Goal: Information Seeking & Learning: Learn about a topic

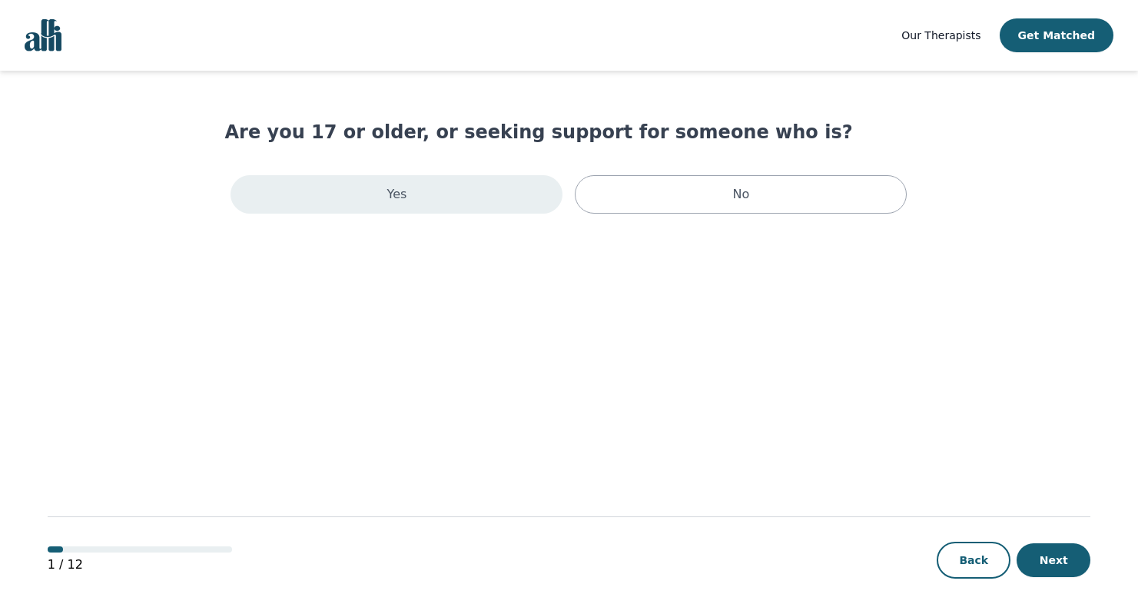
click at [491, 197] on div "Yes" at bounding box center [396, 194] width 332 height 38
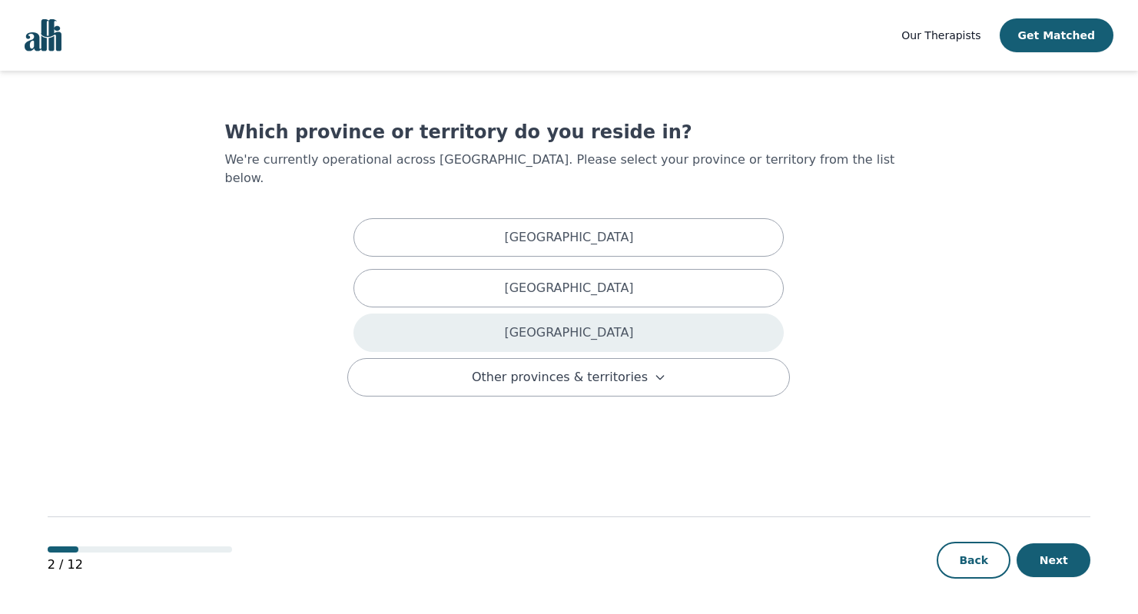
click at [551, 323] on p "Ontario" at bounding box center [568, 332] width 129 height 18
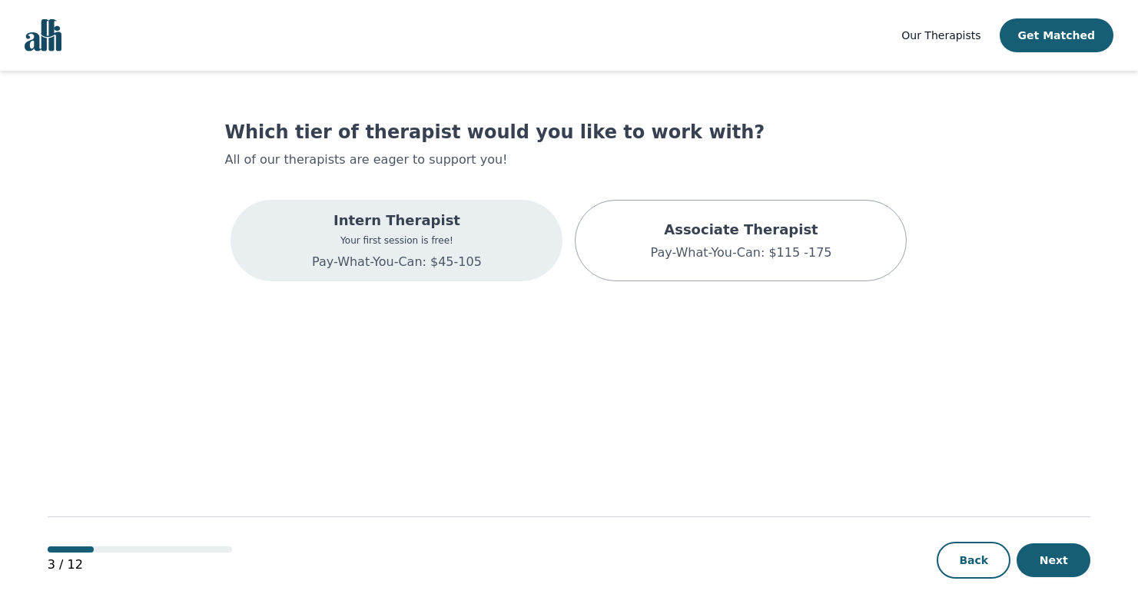
click at [366, 248] on div "Intern Therapist Your first session is free! Pay-What-You-Can: $45-105" at bounding box center [397, 240] width 170 height 61
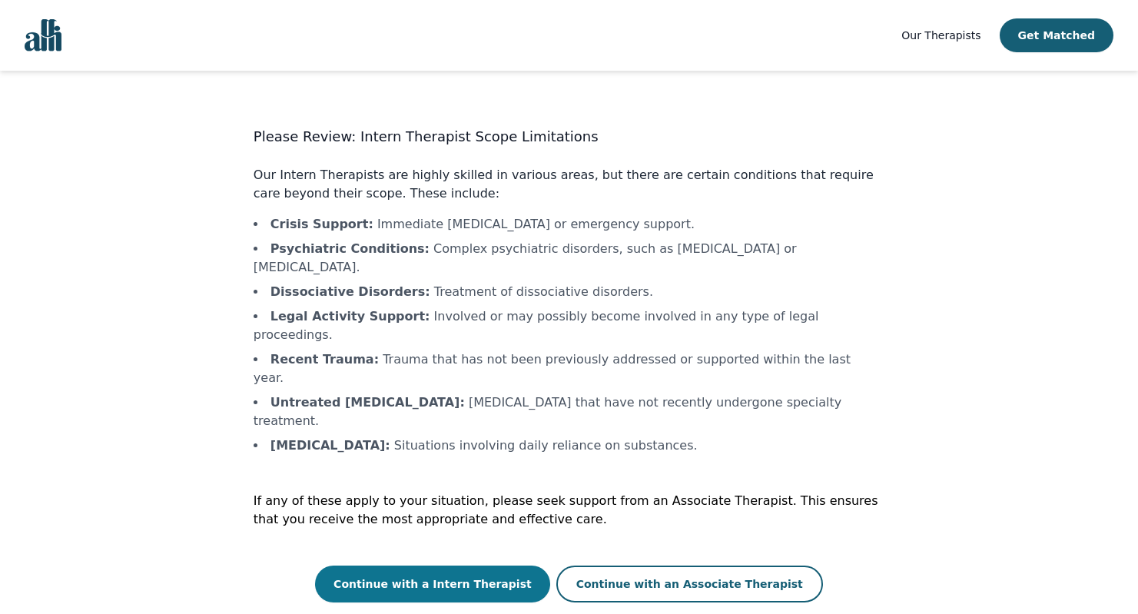
click at [457, 565] on button "Continue with a Intern Therapist" at bounding box center [432, 583] width 235 height 37
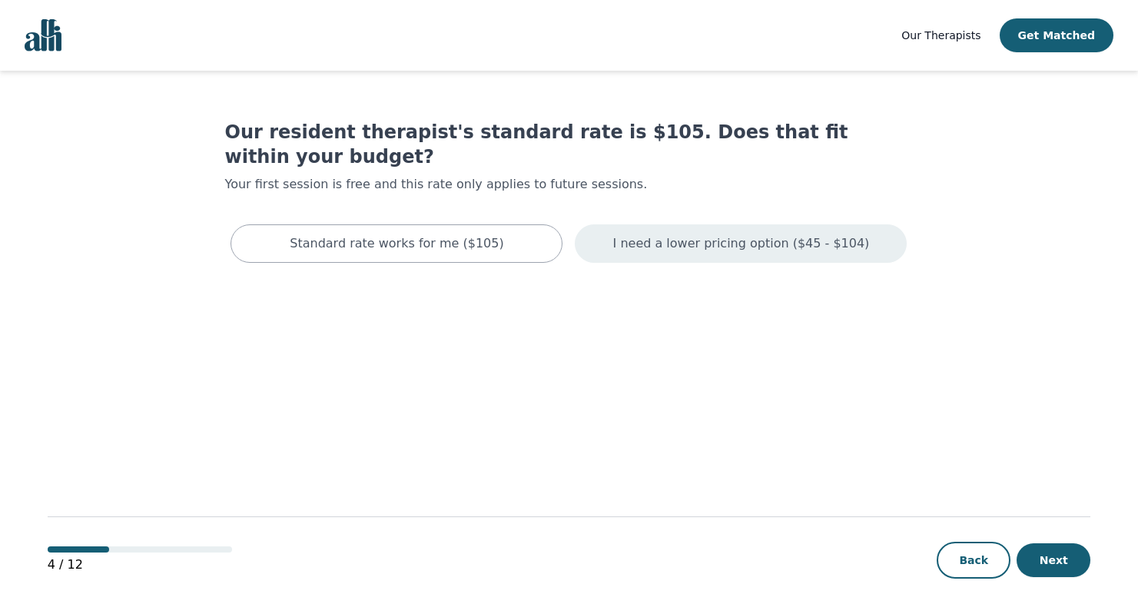
click at [695, 234] on p "I need a lower pricing option ($45 - $104)" at bounding box center [741, 243] width 257 height 18
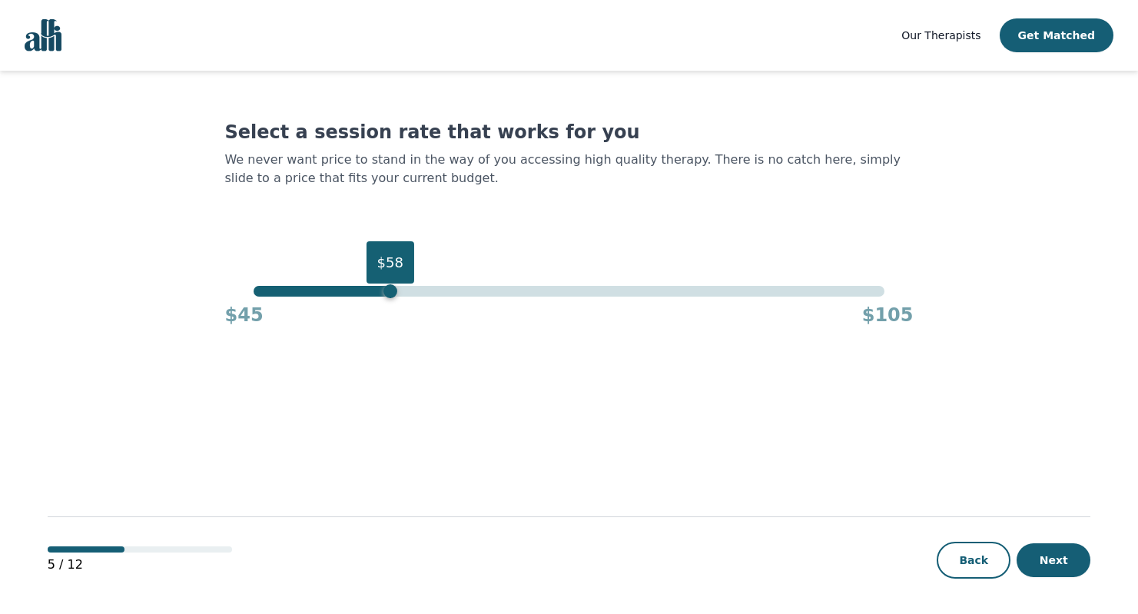
drag, startPoint x: 885, startPoint y: 293, endPoint x: 360, endPoint y: 286, distance: 524.8
click at [383, 286] on div "$58" at bounding box center [390, 291] width 14 height 14
click at [1050, 564] on button "Next" at bounding box center [1053, 560] width 74 height 34
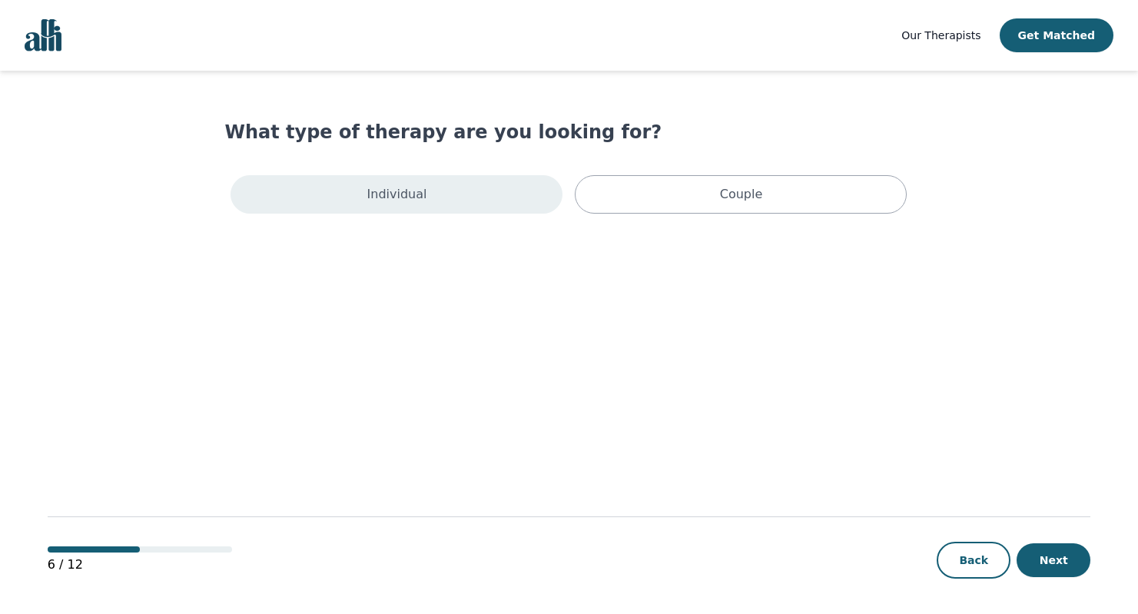
click at [390, 199] on p "Individual" at bounding box center [397, 194] width 60 height 18
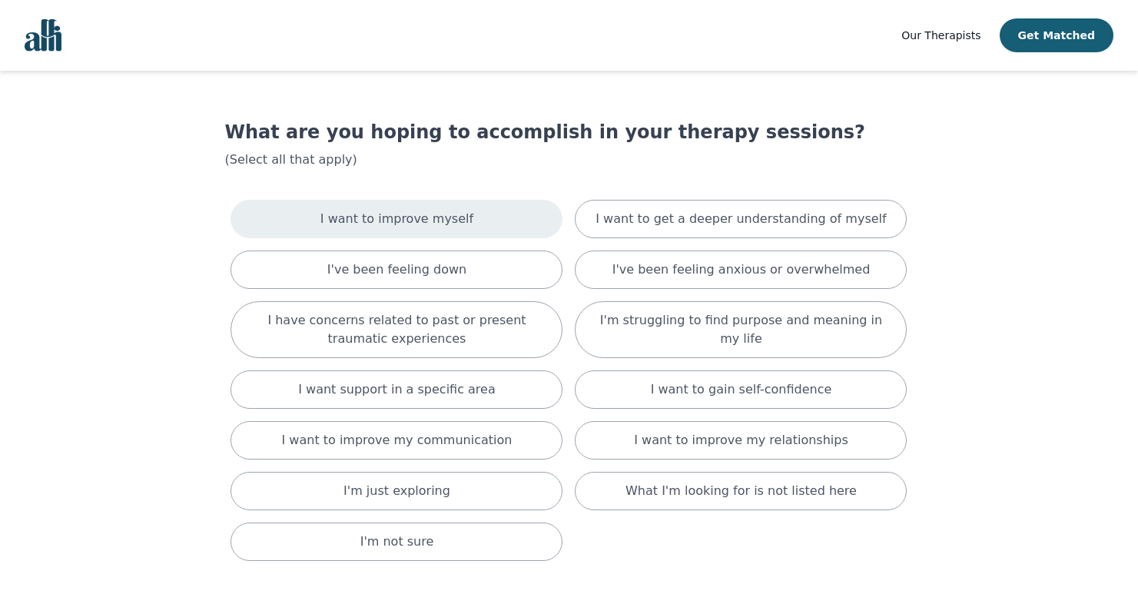
click at [382, 226] on p "I want to improve myself" at bounding box center [396, 219] width 153 height 18
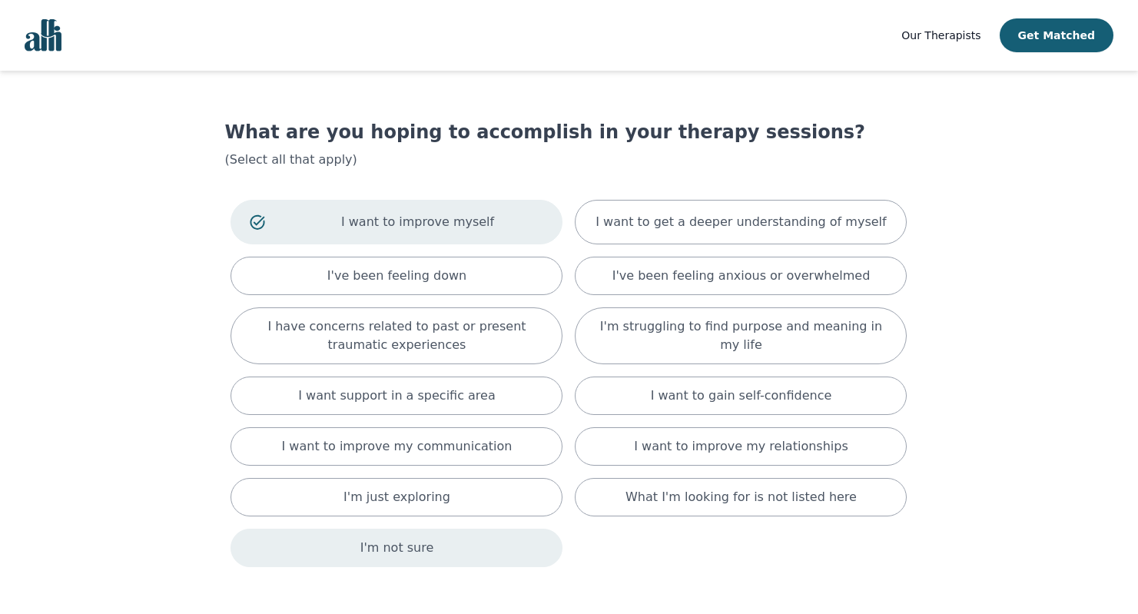
click at [357, 542] on div "I'm not sure" at bounding box center [396, 548] width 332 height 38
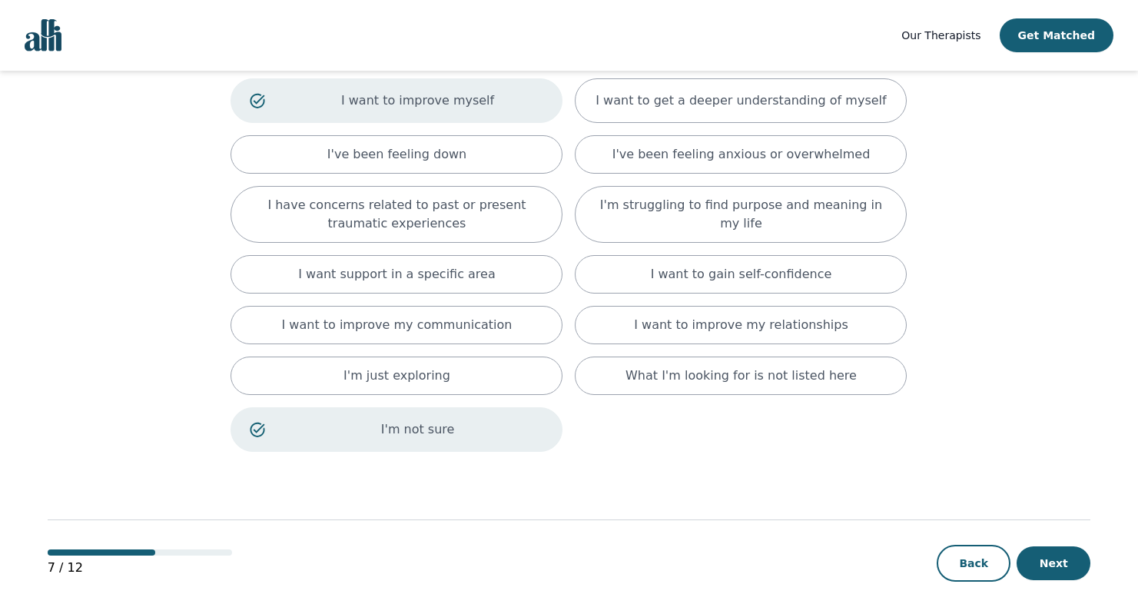
scroll to position [126, 0]
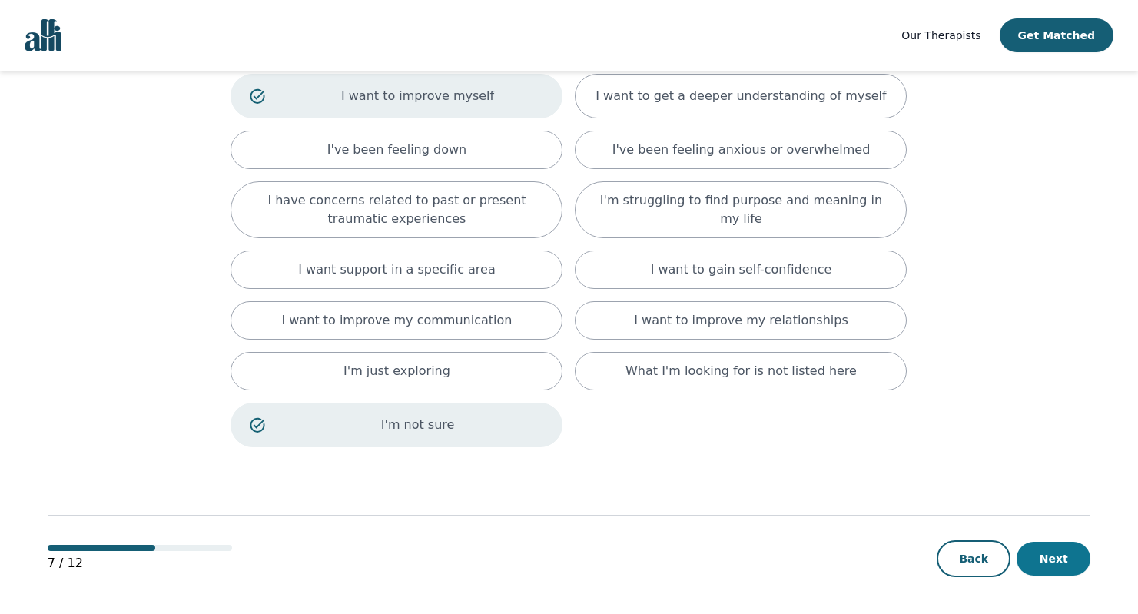
click at [1048, 560] on button "Next" at bounding box center [1053, 559] width 74 height 34
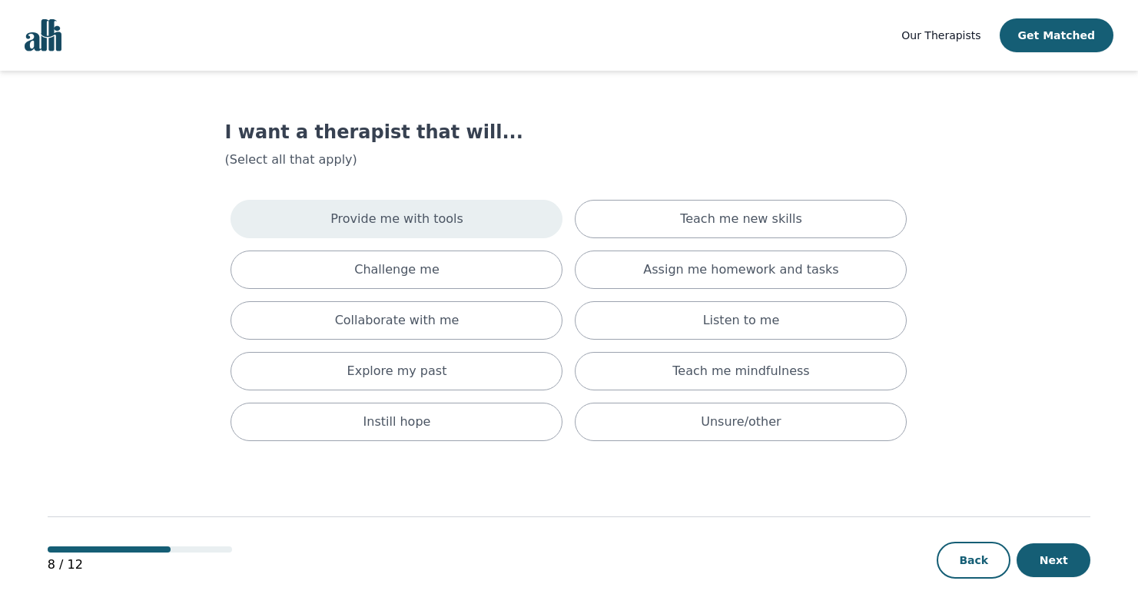
click at [351, 213] on p "Provide me with tools" at bounding box center [396, 219] width 133 height 18
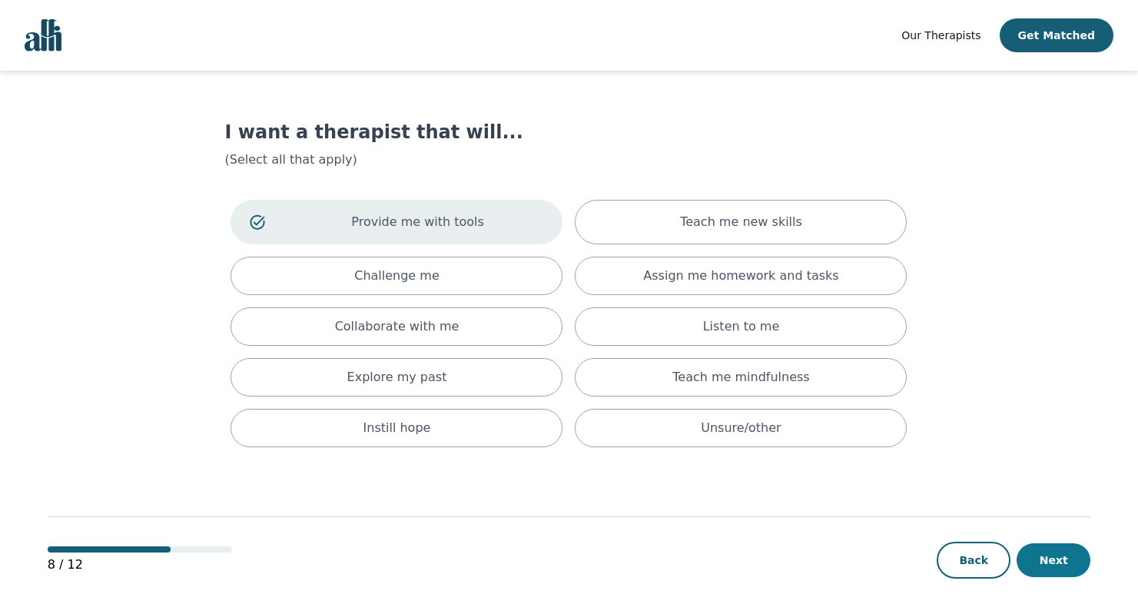
click at [1050, 561] on button "Next" at bounding box center [1053, 560] width 74 height 34
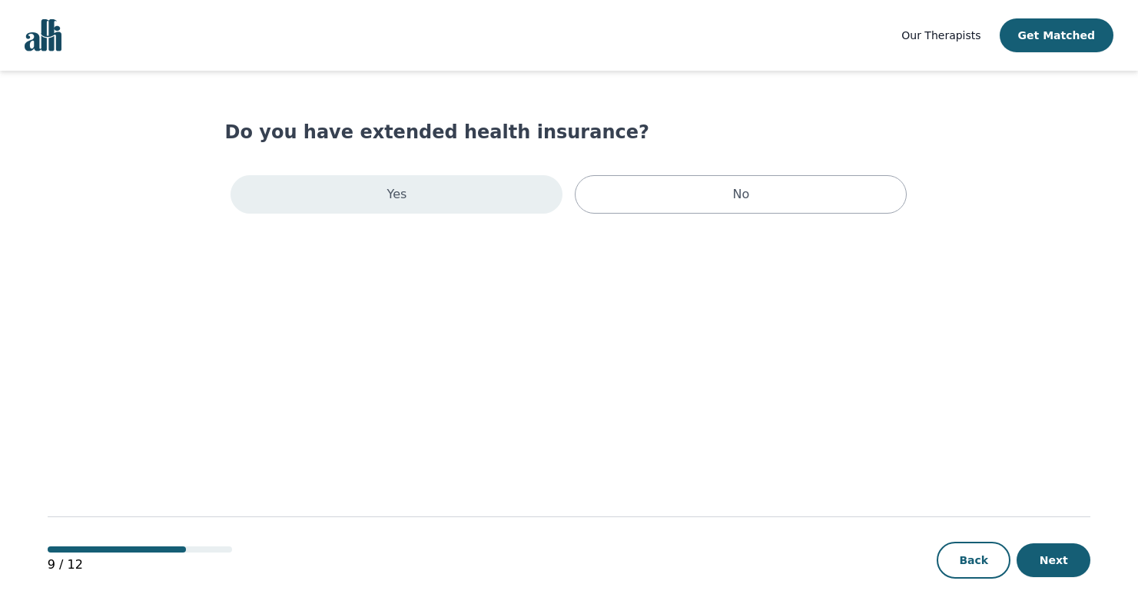
click at [327, 192] on div "Yes" at bounding box center [396, 194] width 332 height 38
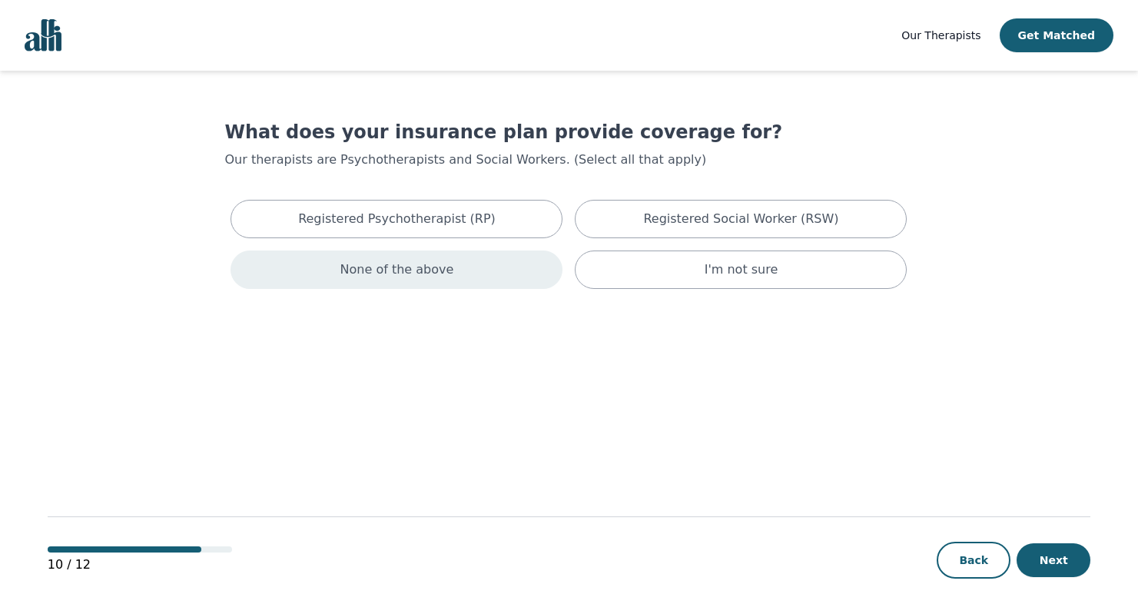
click at [406, 274] on p "None of the above" at bounding box center [397, 269] width 114 height 18
click at [1075, 558] on button "Next" at bounding box center [1053, 560] width 74 height 34
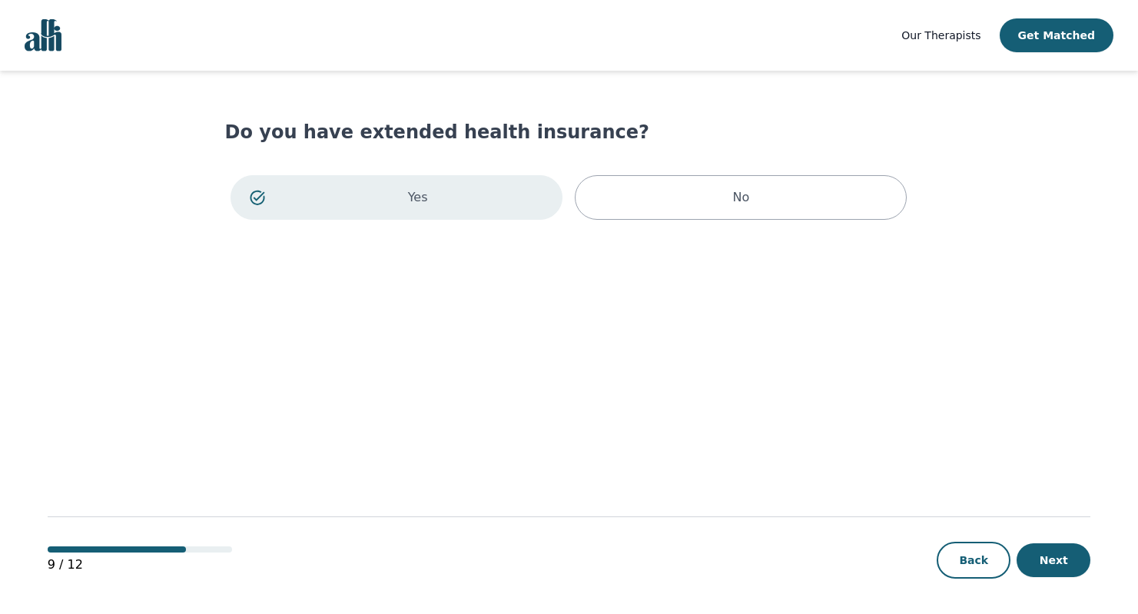
click at [47, 38] on img "Global" at bounding box center [43, 35] width 37 height 32
click at [976, 564] on button "Back" at bounding box center [974, 560] width 74 height 37
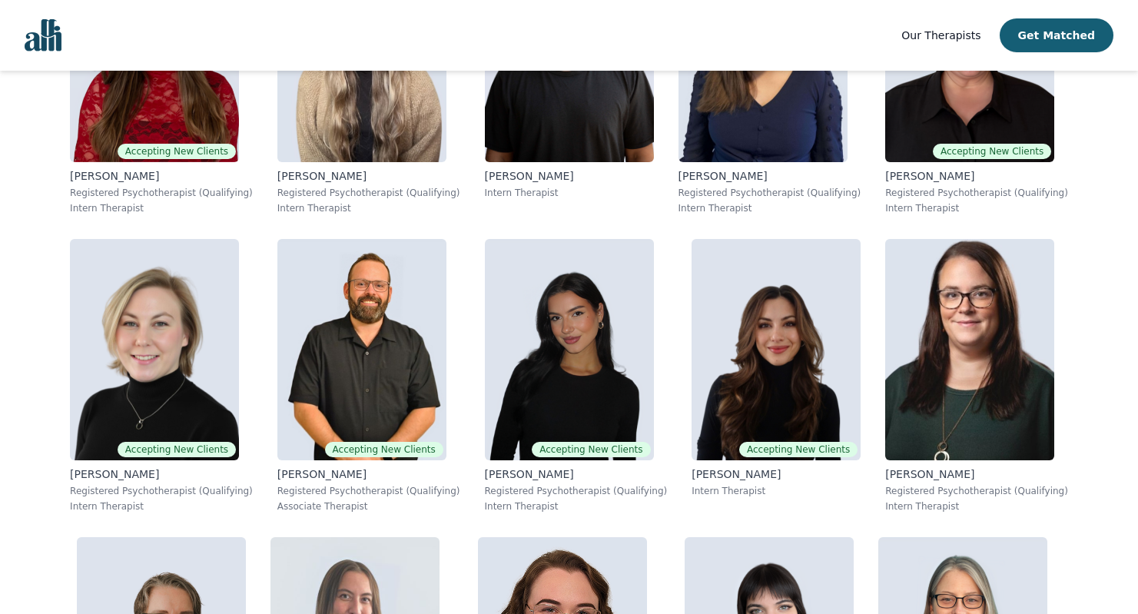
scroll to position [489, 0]
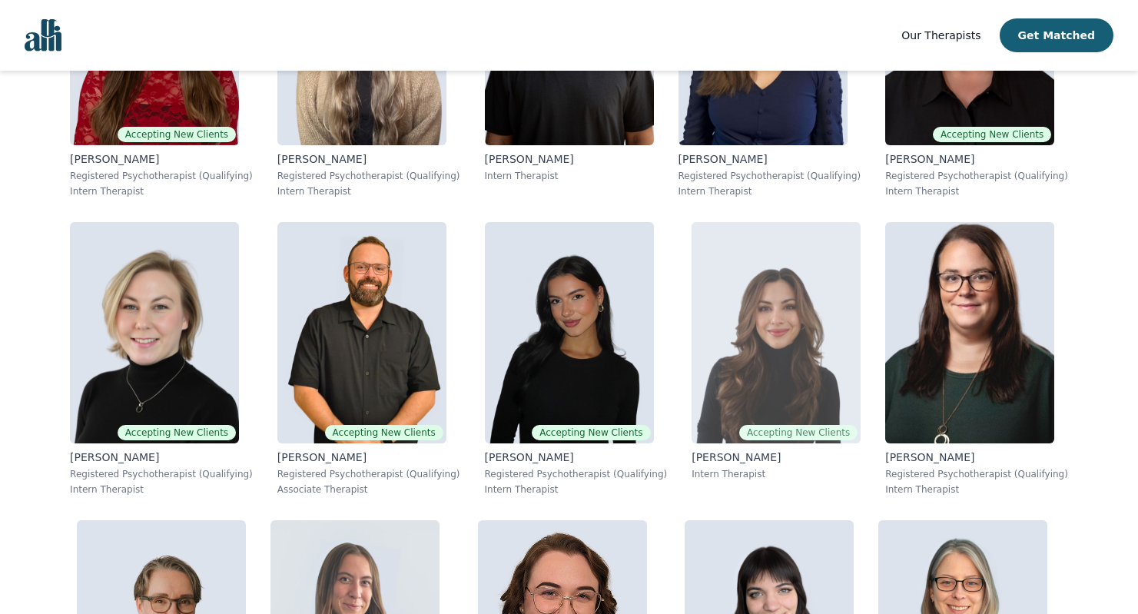
click at [745, 348] on img at bounding box center [775, 332] width 169 height 221
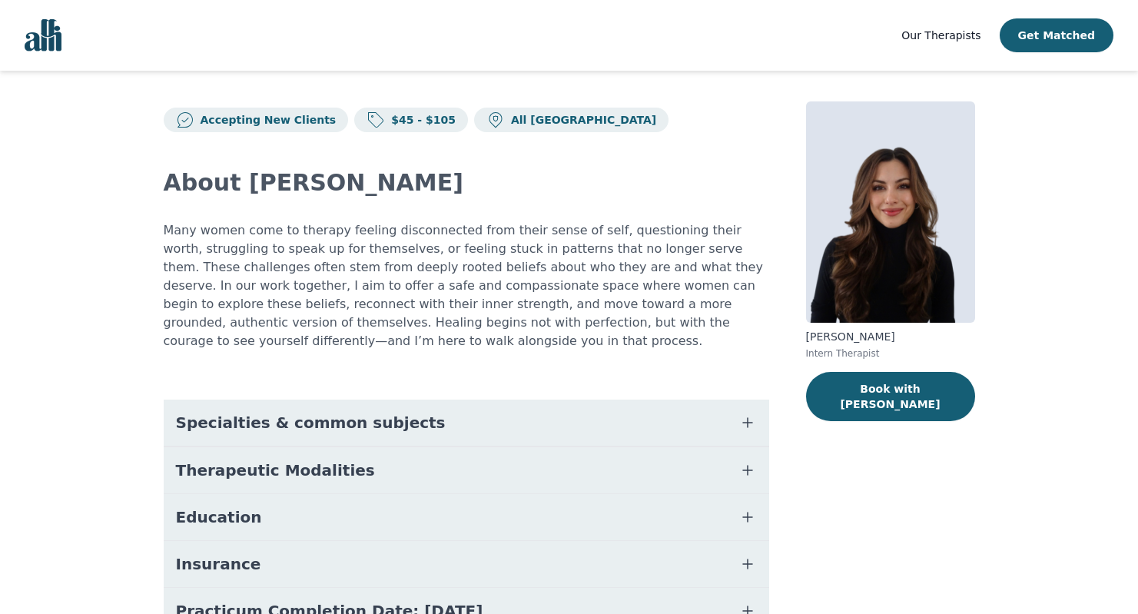
scroll to position [9, 0]
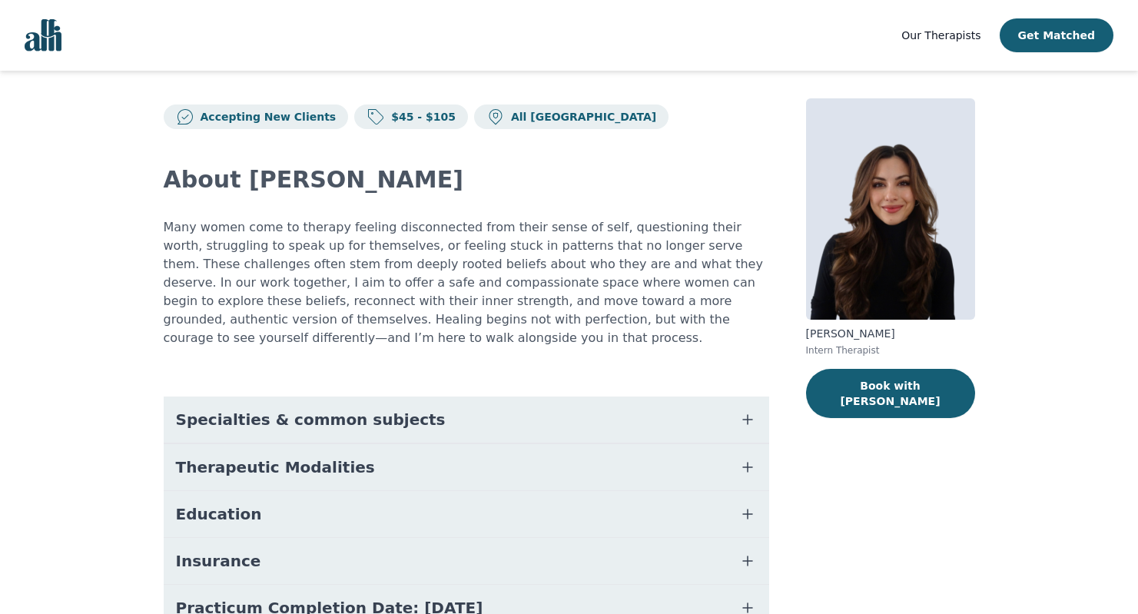
click at [286, 432] on button "Specialties & common subjects" at bounding box center [466, 419] width 605 height 46
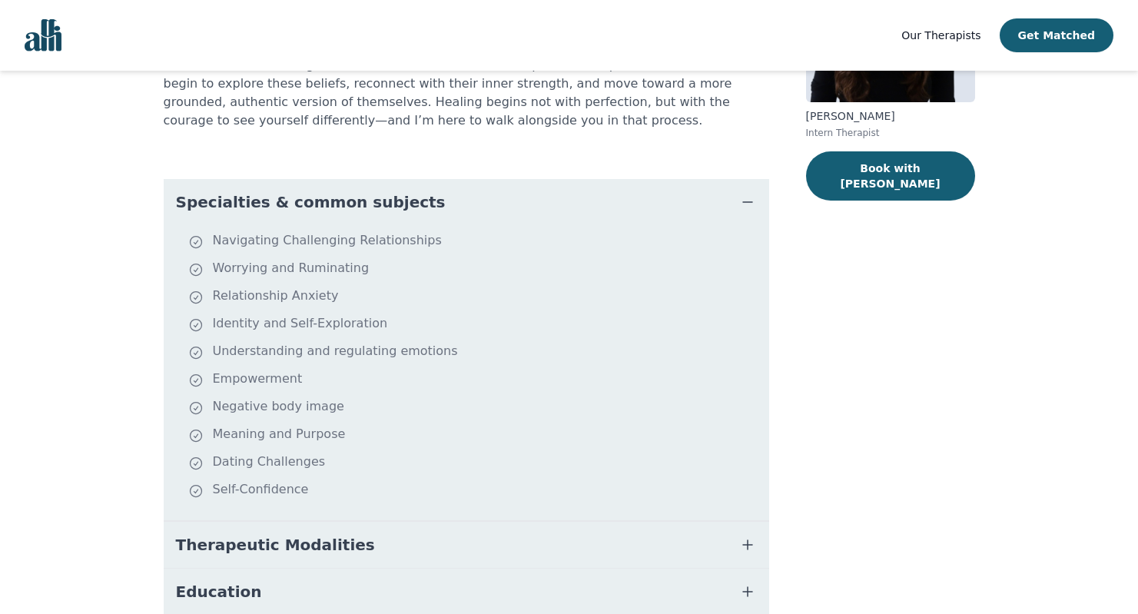
scroll to position [267, 0]
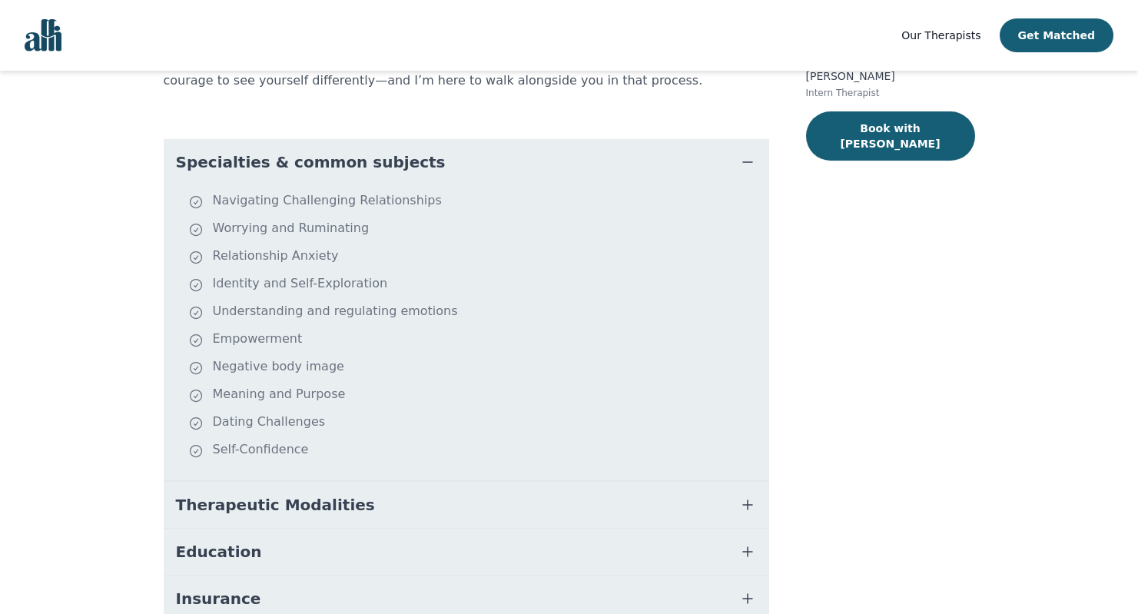
click at [188, 499] on span "Therapeutic Modalities" at bounding box center [275, 505] width 199 height 22
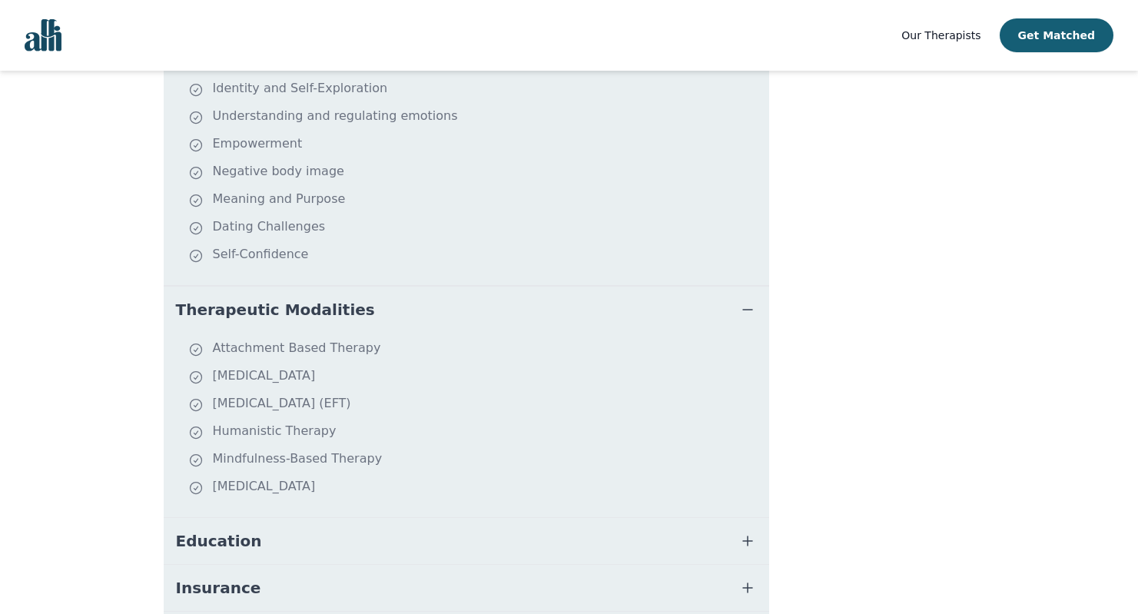
scroll to position [486, 0]
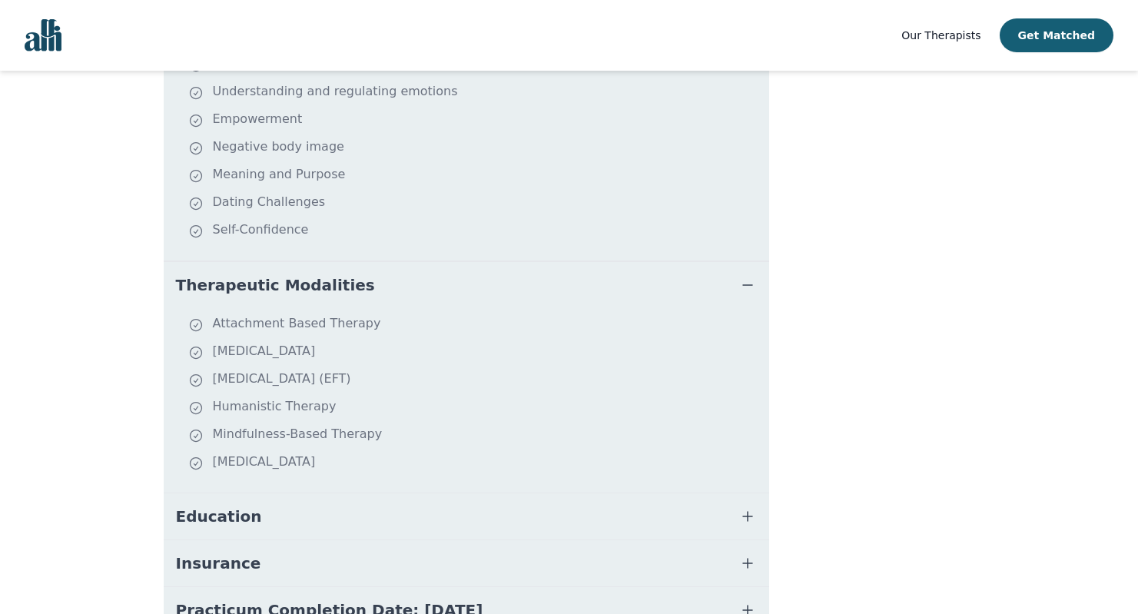
click at [237, 517] on span "Education" at bounding box center [219, 517] width 86 height 22
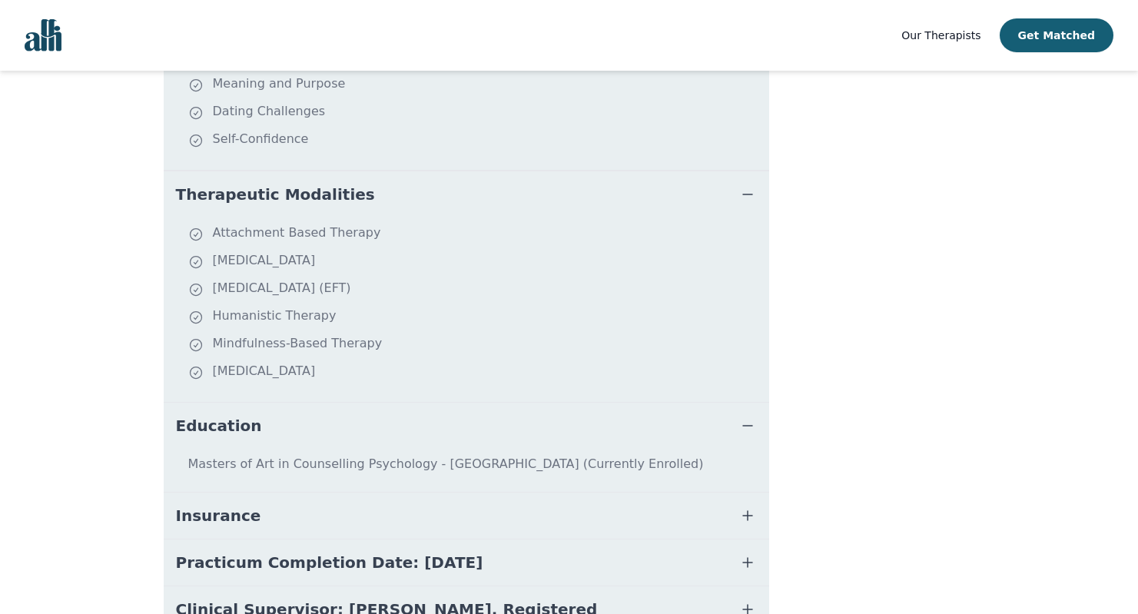
scroll to position [582, 0]
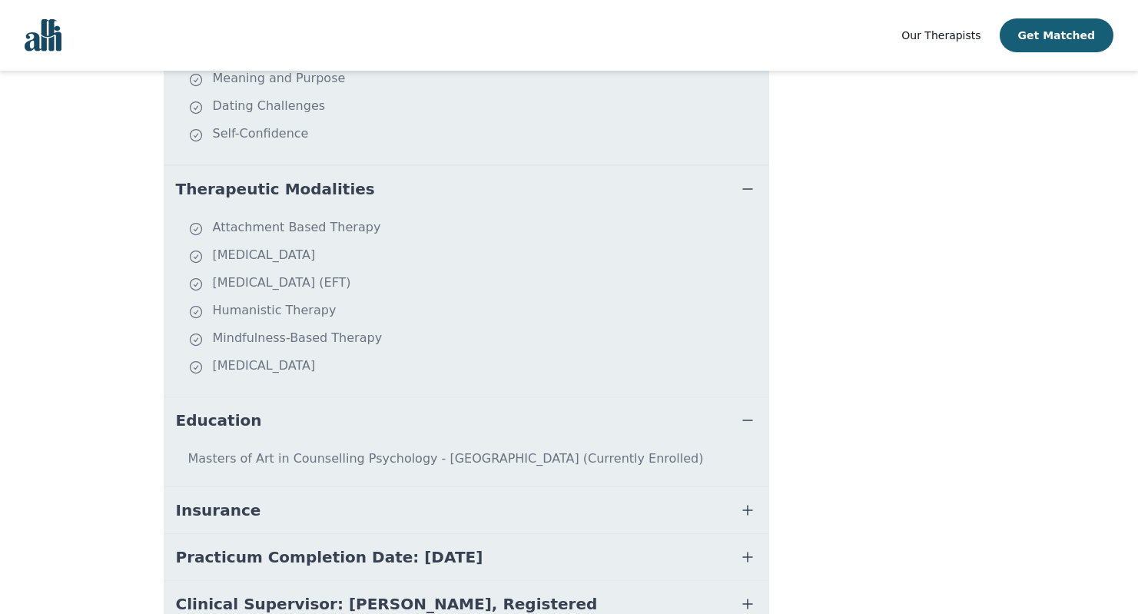
click at [219, 511] on span "Insurance" at bounding box center [218, 510] width 85 height 22
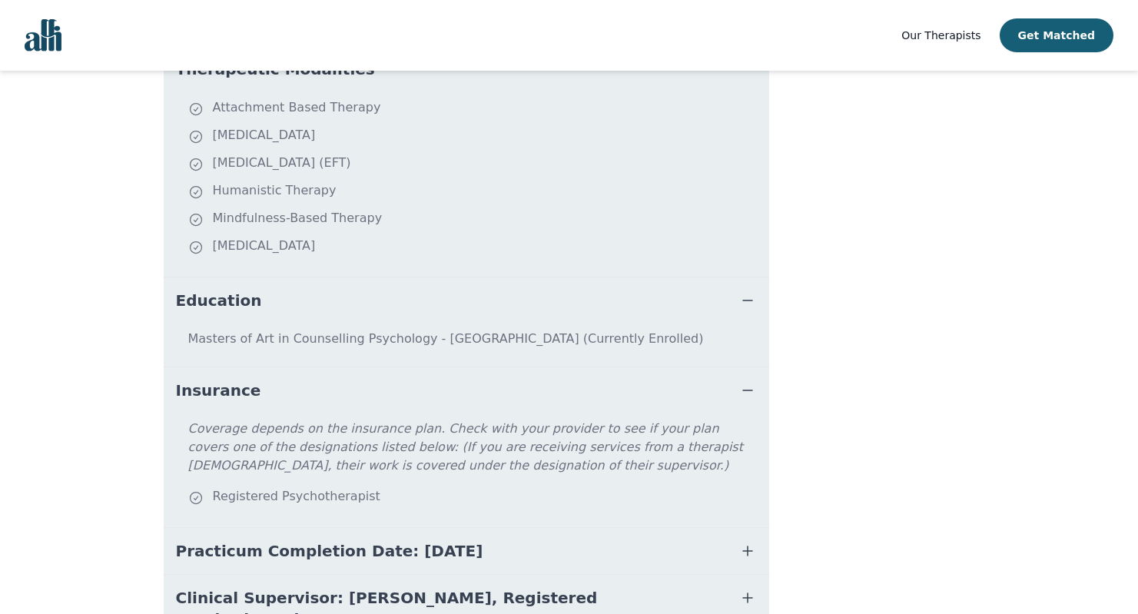
scroll to position [707, 0]
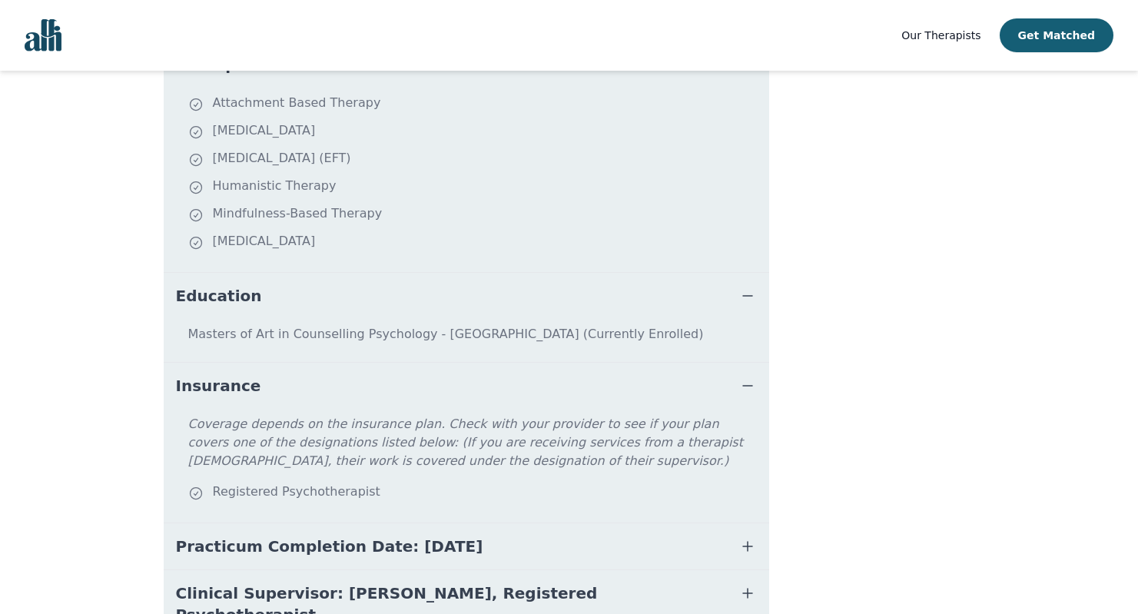
click at [303, 545] on span "Practicum Completion Date: [DATE]" at bounding box center [329, 546] width 307 height 22
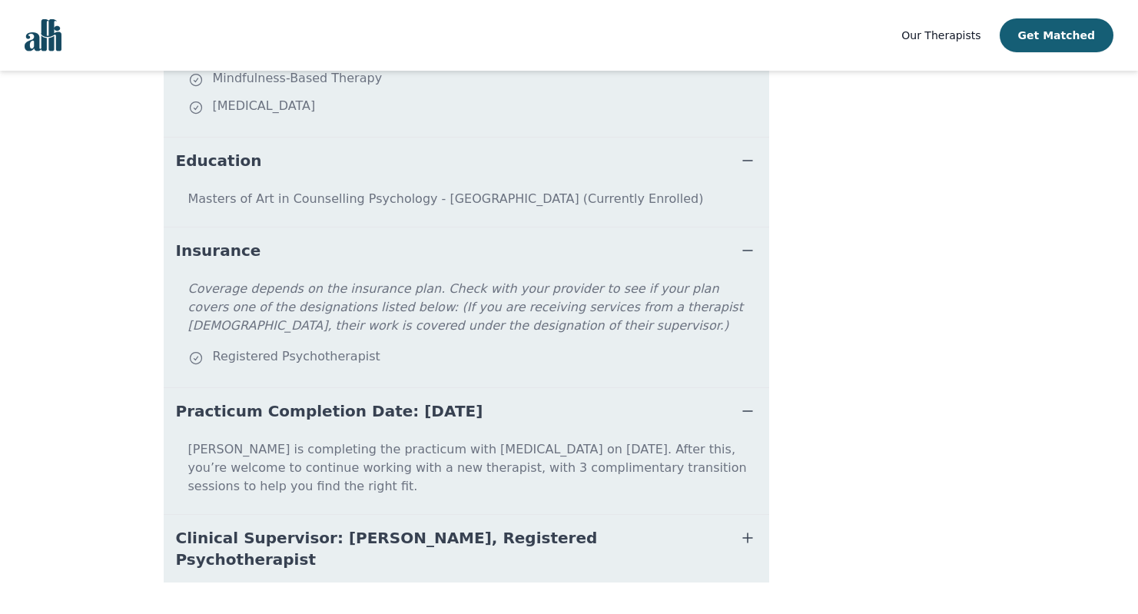
scroll to position [844, 0]
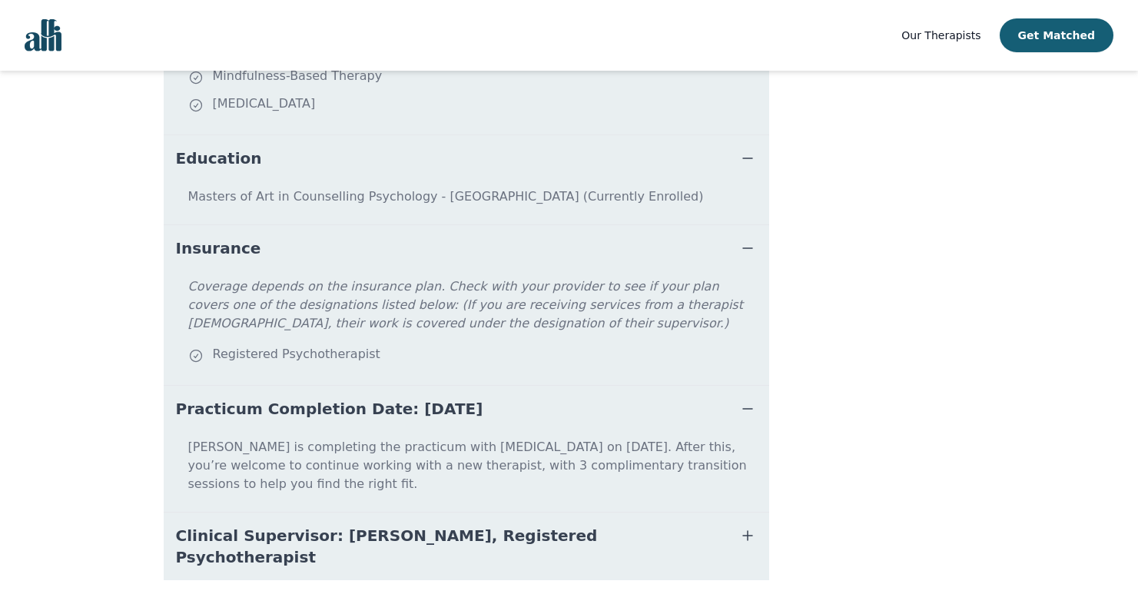
click at [199, 525] on span "Clinical Supervisor: [PERSON_NAME], Registered Psychotherapist" at bounding box center [448, 546] width 544 height 43
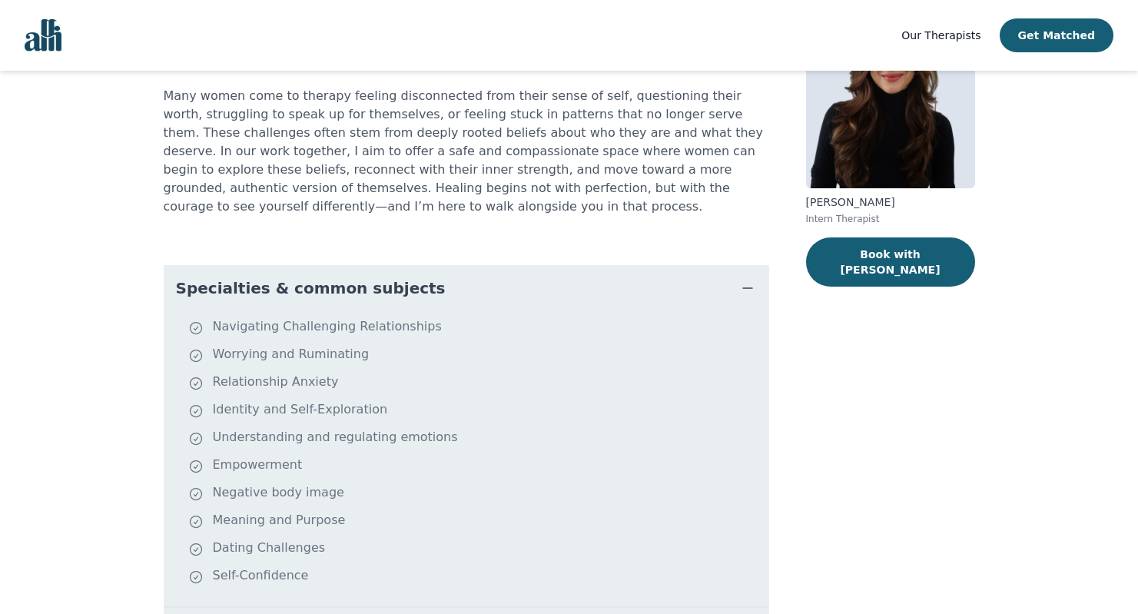
scroll to position [0, 0]
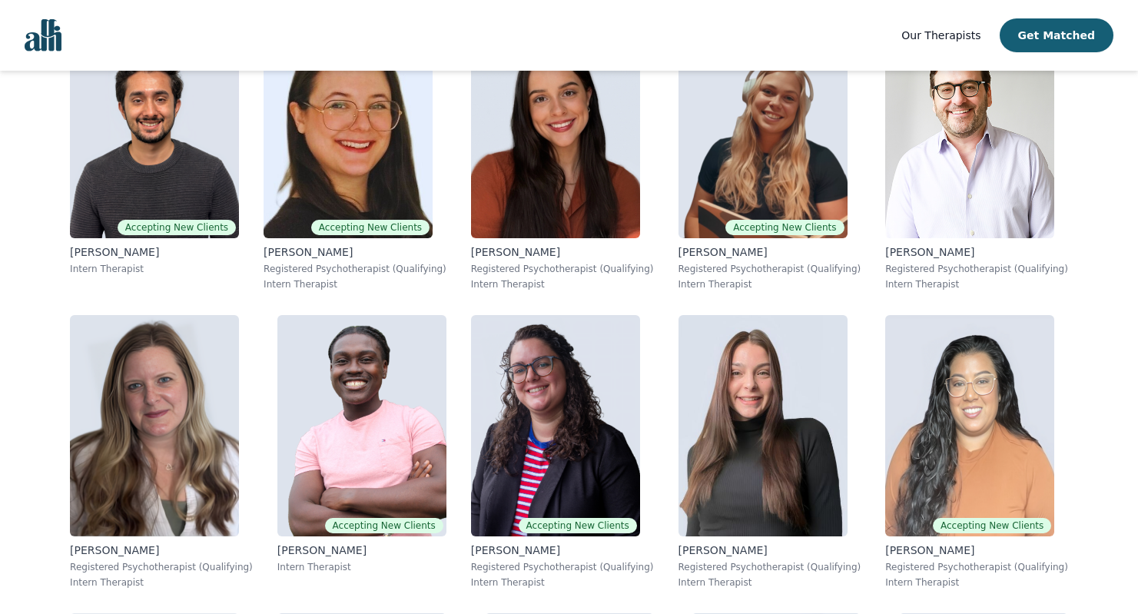
scroll to position [8090, 0]
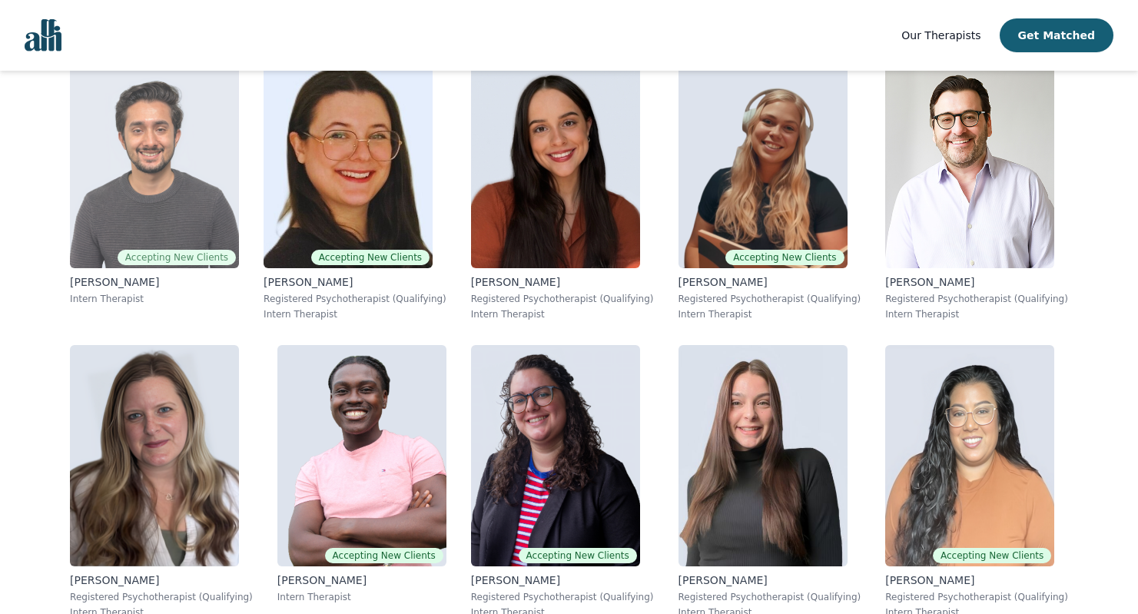
click at [121, 171] on img at bounding box center [154, 157] width 169 height 221
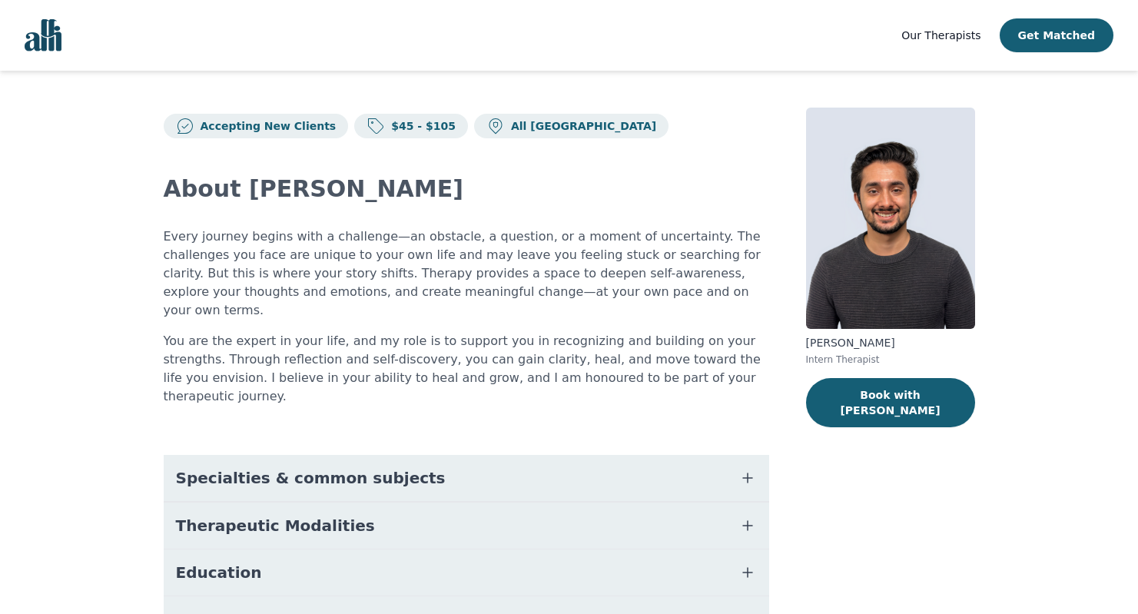
click at [247, 467] on span "Specialties & common subjects" at bounding box center [311, 478] width 270 height 22
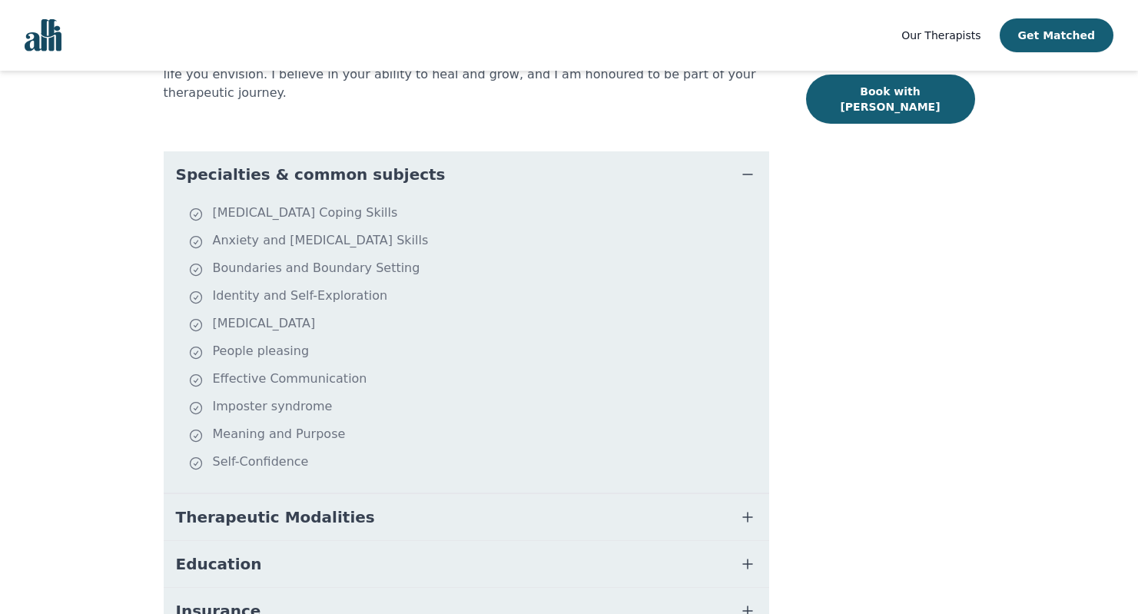
scroll to position [396, 0]
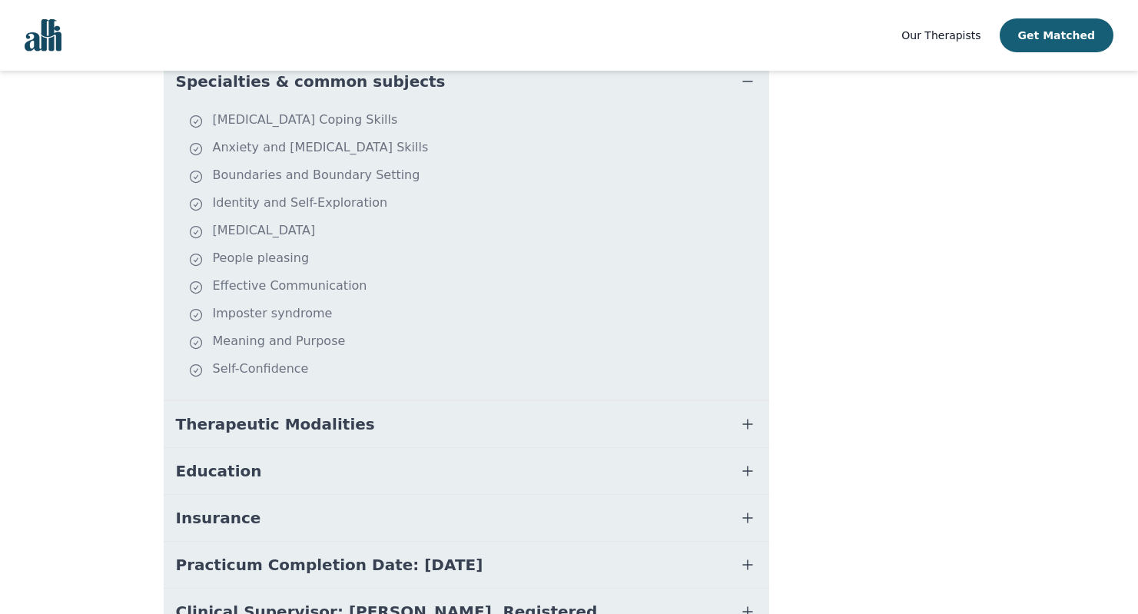
click at [316, 402] on button "Therapeutic Modalities" at bounding box center [466, 424] width 605 height 46
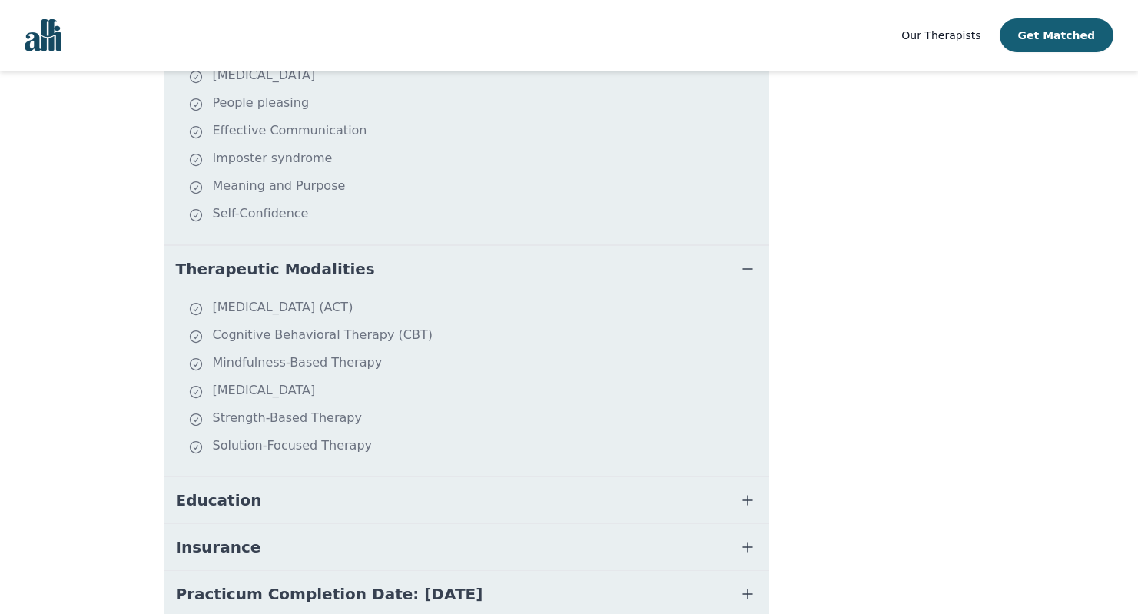
scroll to position [553, 0]
click at [253, 476] on button "Education" at bounding box center [466, 499] width 605 height 46
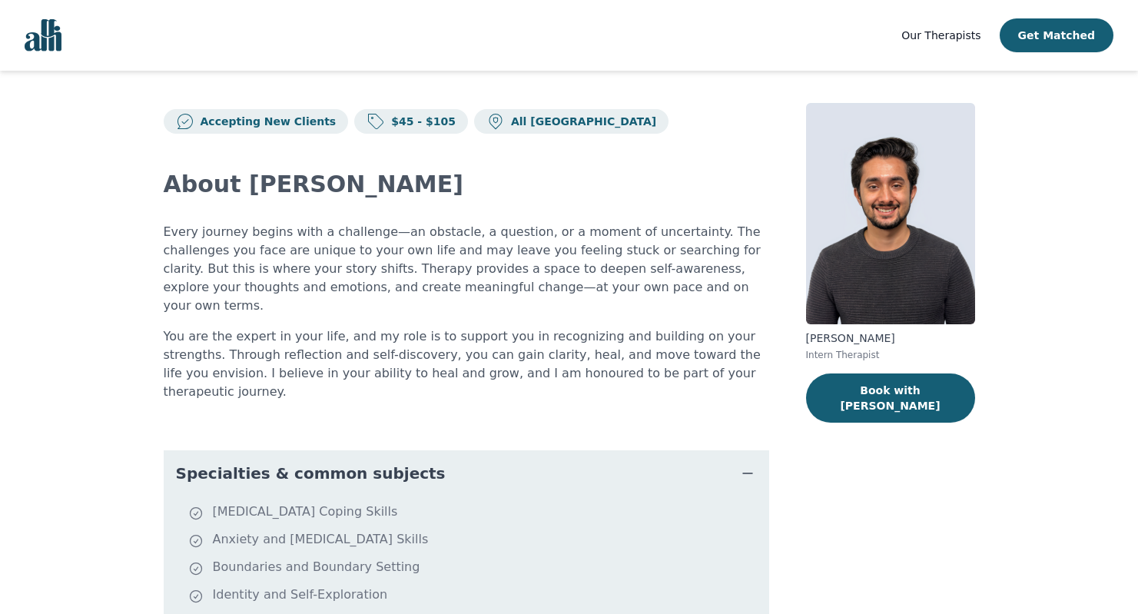
scroll to position [0, 0]
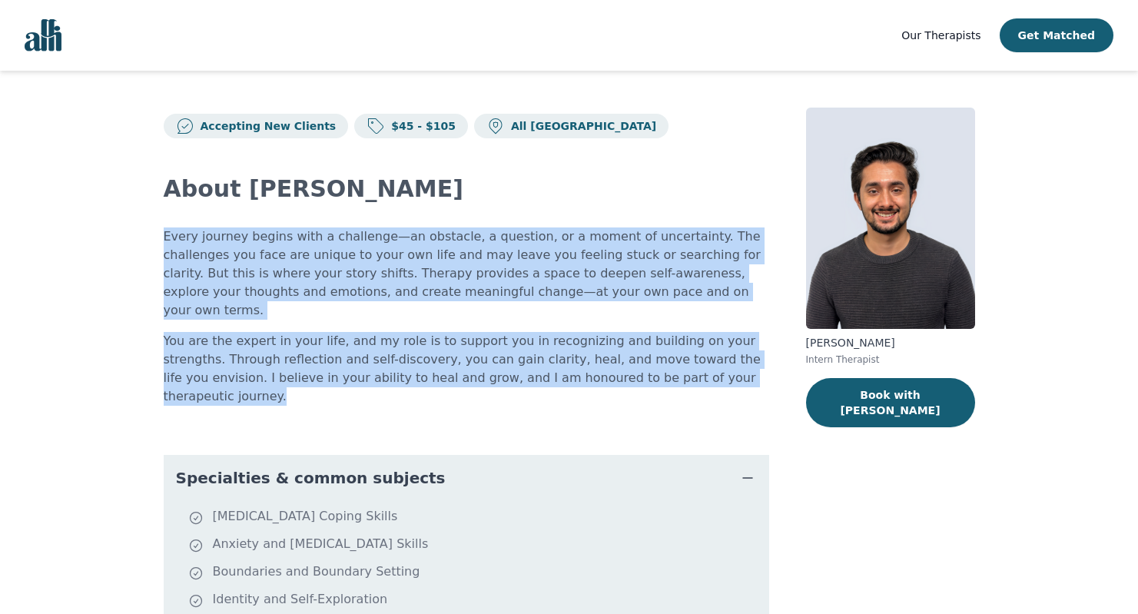
drag, startPoint x: 164, startPoint y: 235, endPoint x: 708, endPoint y: 360, distance: 558.2
click at [708, 360] on div "Every journey begins with a challenge—an obstacle, a question, or a moment of u…" at bounding box center [466, 316] width 605 height 178
copy div "Every journey begins with a challenge—an obstacle, a question, or a moment of u…"
